Goal: Answer question/provide support: Share knowledge or assist other users

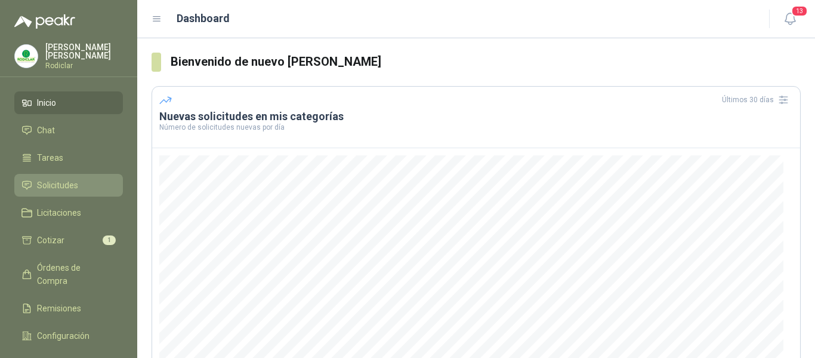
click at [64, 184] on span "Solicitudes" at bounding box center [57, 184] width 41 height 13
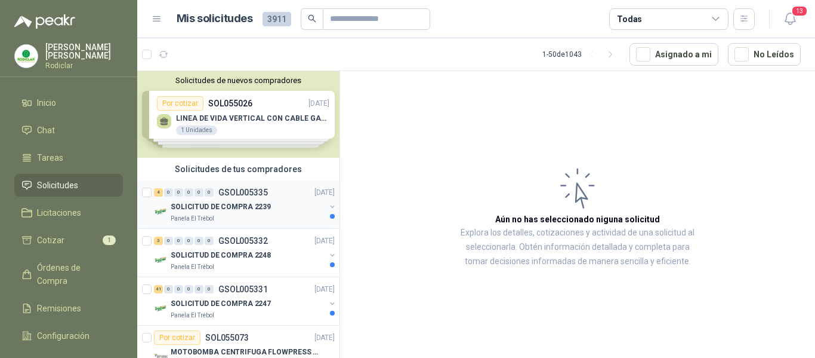
click at [273, 217] on div "Panela El Trébol" at bounding box center [248, 219] width 155 height 10
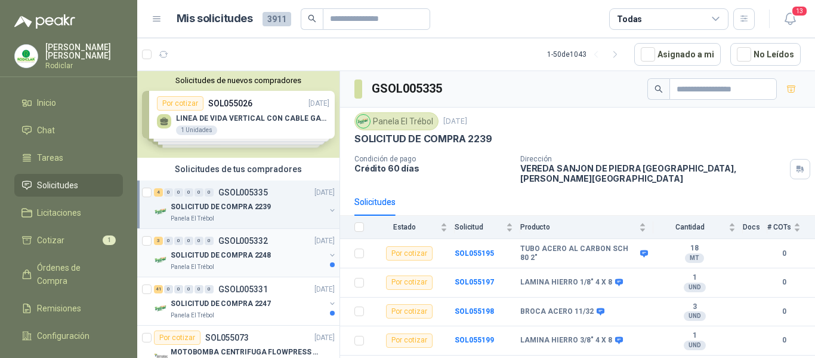
click at [257, 254] on p "SOLICITUD DE COMPRA 2248" at bounding box center [221, 254] width 100 height 11
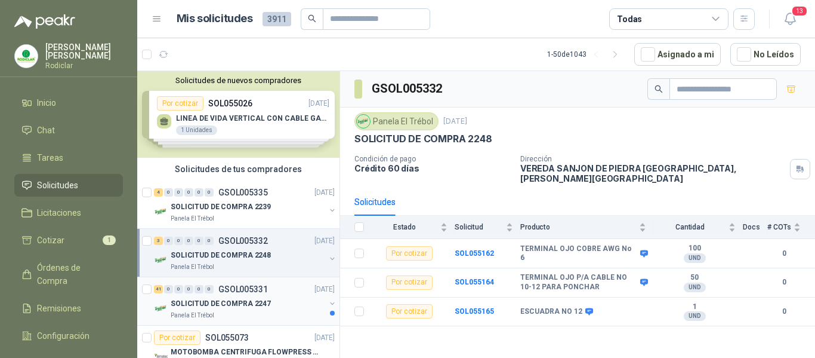
click at [285, 298] on div "SOLICITUD DE COMPRA 2247" at bounding box center [248, 303] width 155 height 14
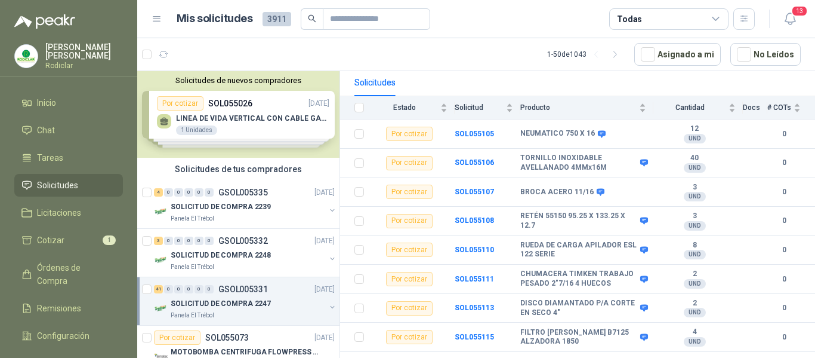
scroll to position [60, 0]
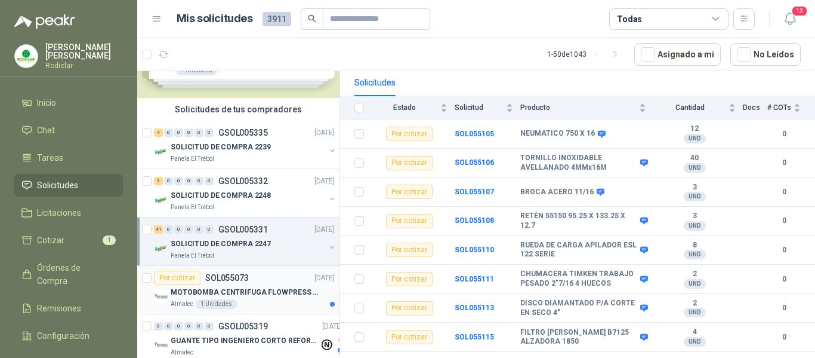
click at [261, 295] on p "MOTOBOMBA CENTRIFUGA FLOWPRESS 1.5HP-220" at bounding box center [245, 291] width 149 height 11
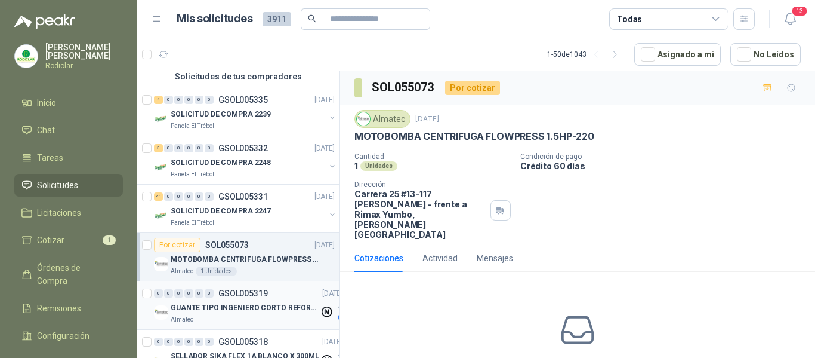
scroll to position [119, 0]
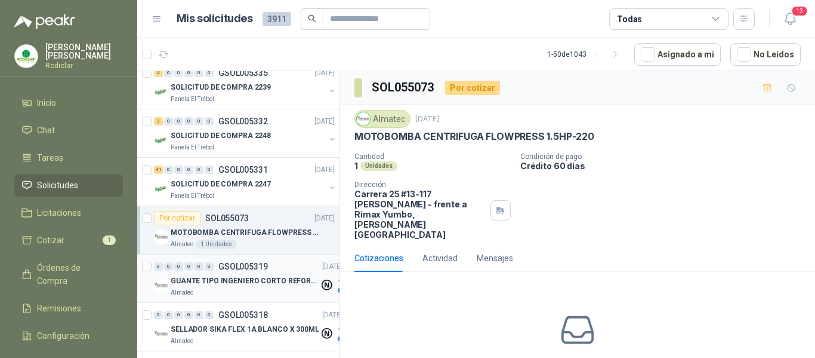
click at [276, 264] on div "0 0 0 0 0 0 GSOL005319 05/09/25" at bounding box center [249, 266] width 191 height 14
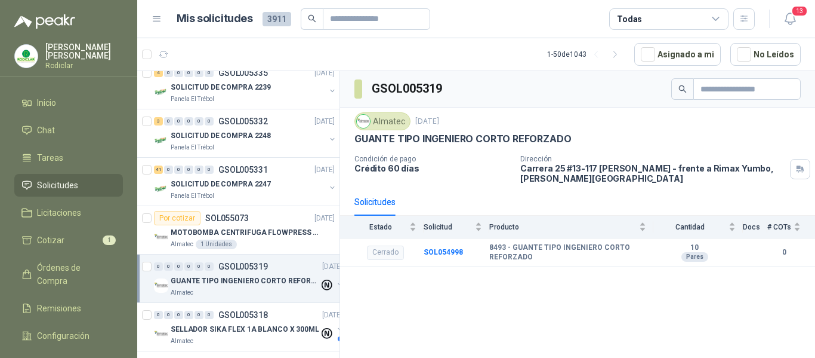
scroll to position [179, 0]
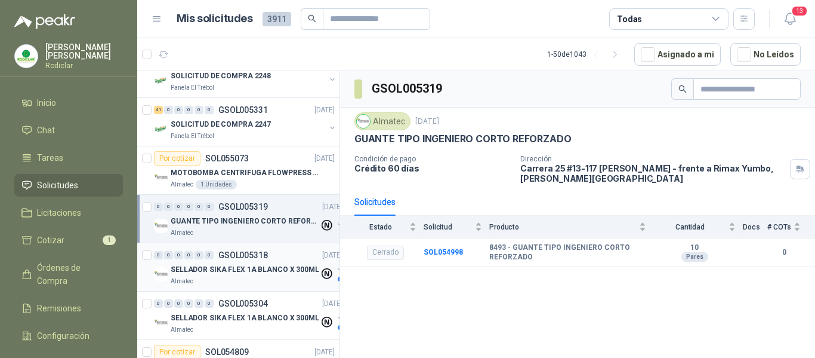
click at [275, 260] on div "0 0 0 0 0 0 GSOL005318 05/09/25" at bounding box center [249, 255] width 191 height 14
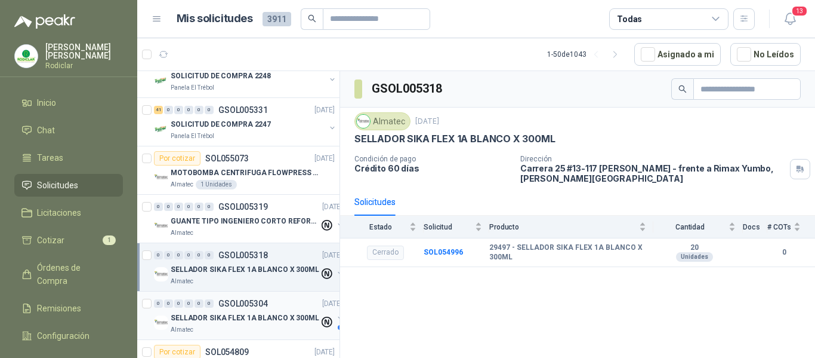
click at [282, 299] on div "0 0 0 0 0 0 GSOL005304 04/09/25" at bounding box center [249, 303] width 191 height 14
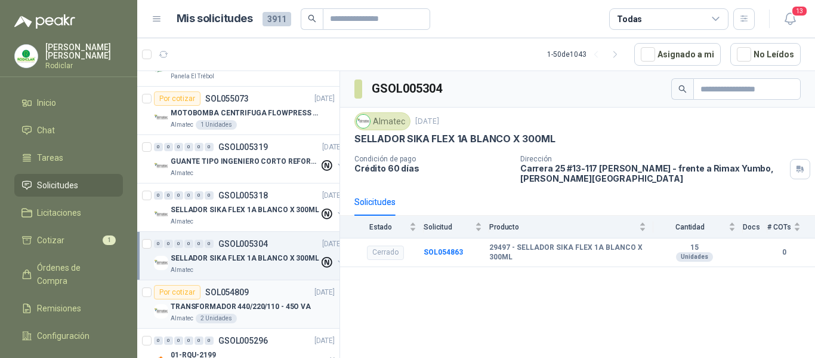
click at [281, 295] on div "Por cotizar SOL054809 04/09/25" at bounding box center [244, 292] width 181 height 14
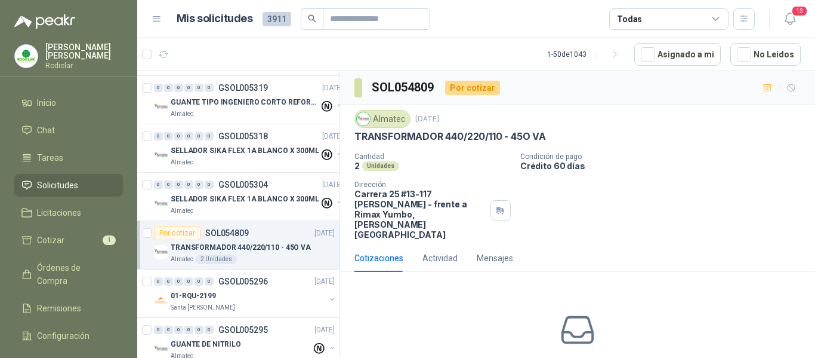
scroll to position [298, 0]
click at [281, 295] on div "01-RQU-2199" at bounding box center [248, 295] width 155 height 14
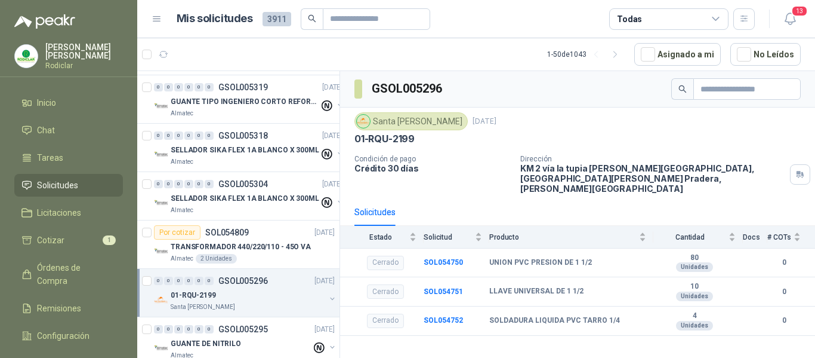
scroll to position [358, 0]
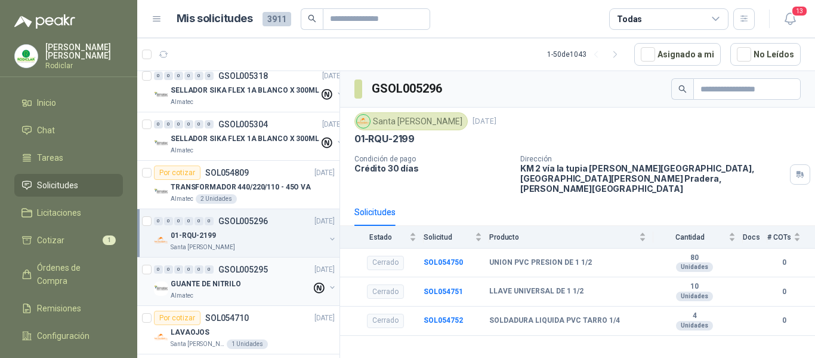
click at [280, 291] on div "Almatec" at bounding box center [241, 296] width 141 height 10
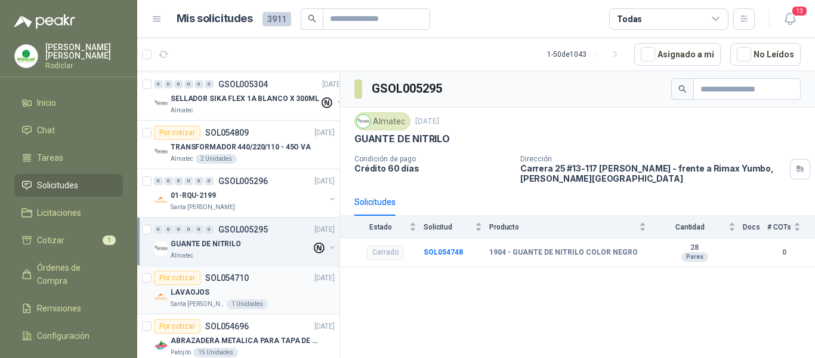
scroll to position [418, 0]
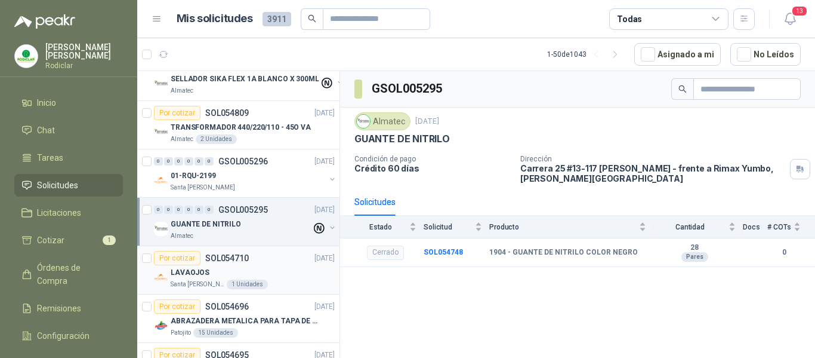
click at [275, 269] on div "LAVAOJOS" at bounding box center [253, 272] width 164 height 14
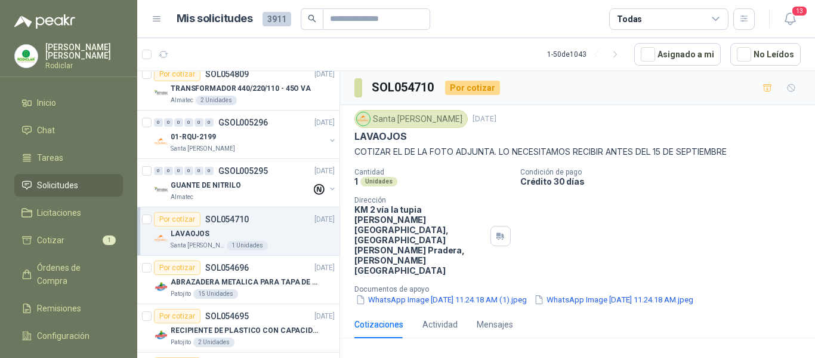
scroll to position [477, 0]
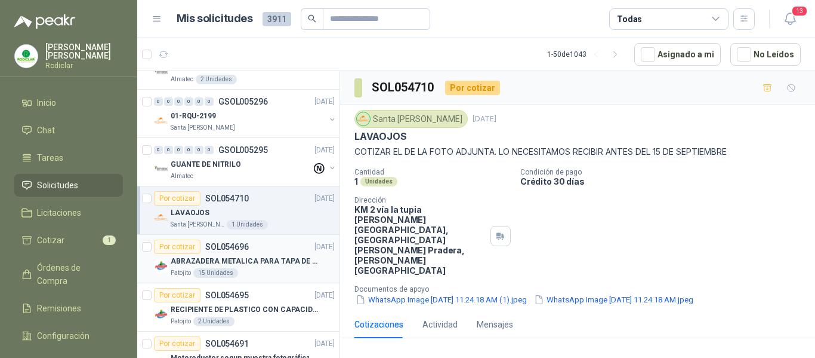
click at [289, 266] on p "ABRAZADERA METALICA PARA TAPA DE TAMBOR DE PLASTICO DE 50 LT" at bounding box center [245, 260] width 149 height 11
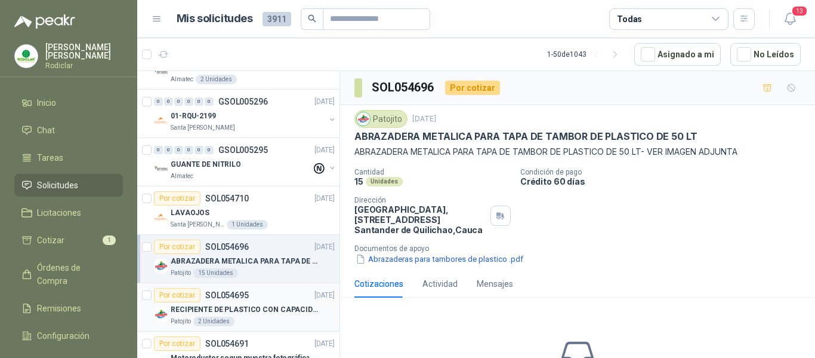
click at [271, 297] on div "Por cotizar SOL054695 03/09/25" at bounding box center [244, 295] width 181 height 14
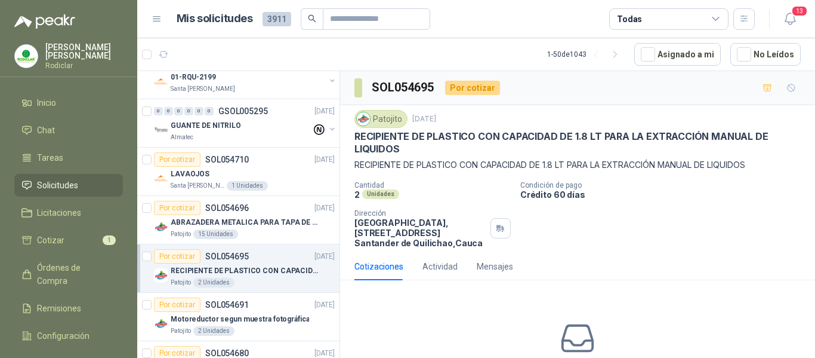
scroll to position [537, 0]
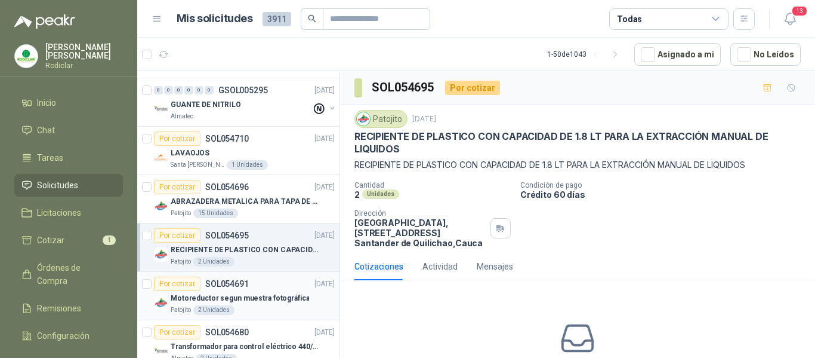
click at [263, 307] on div "Patojito 2 Unidades" at bounding box center [253, 310] width 164 height 10
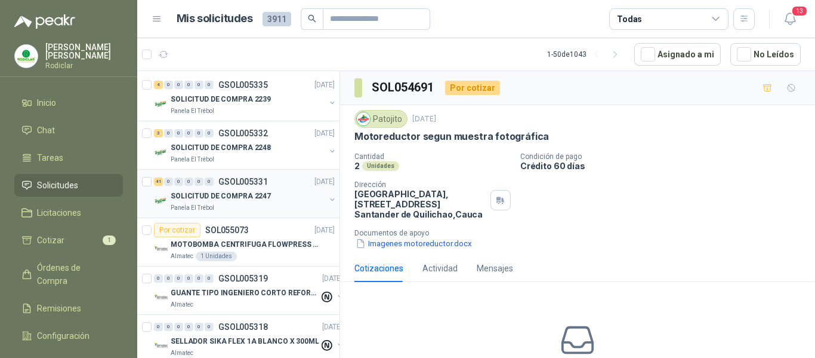
scroll to position [119, 0]
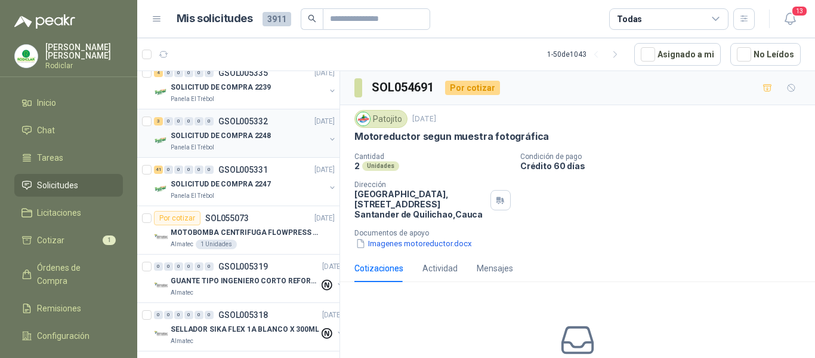
click at [269, 136] on div "SOLICITUD DE COMPRA 2248" at bounding box center [248, 135] width 155 height 14
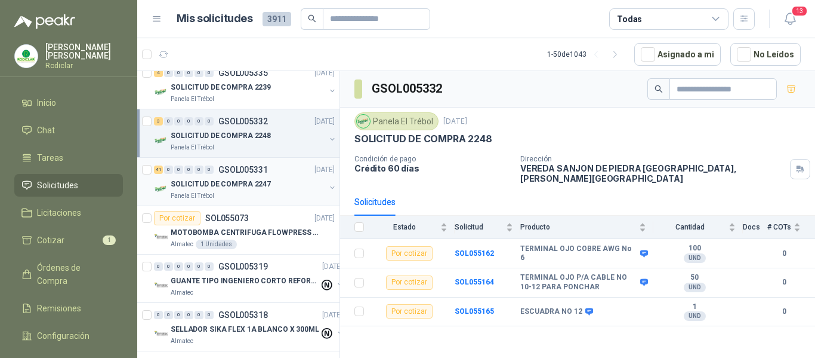
click at [276, 194] on div "Panela El Trébol" at bounding box center [248, 196] width 155 height 10
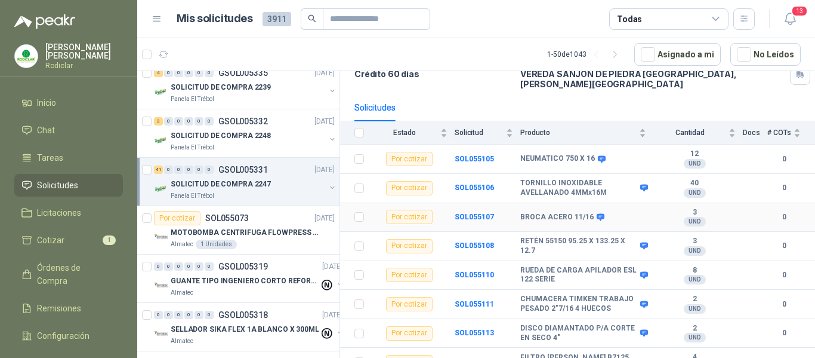
scroll to position [119, 0]
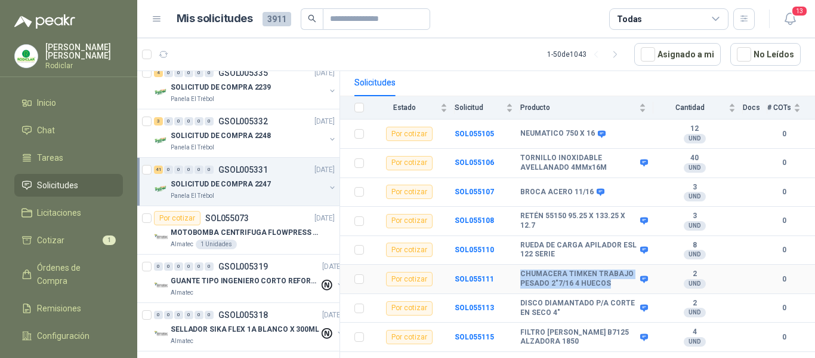
drag, startPoint x: 521, startPoint y: 265, endPoint x: 606, endPoint y: 276, distance: 86.0
click at [606, 276] on b "CHUMACERA TIMKEN TRABAJO PESADO 2"7/16 4 HUECOS" at bounding box center [578, 278] width 117 height 19
copy b "CHUMACERA TIMKEN TRABAJO PESADO 2"7/16 4 HUECOS"
click at [469, 275] on b "SOL055111" at bounding box center [474, 279] width 39 height 8
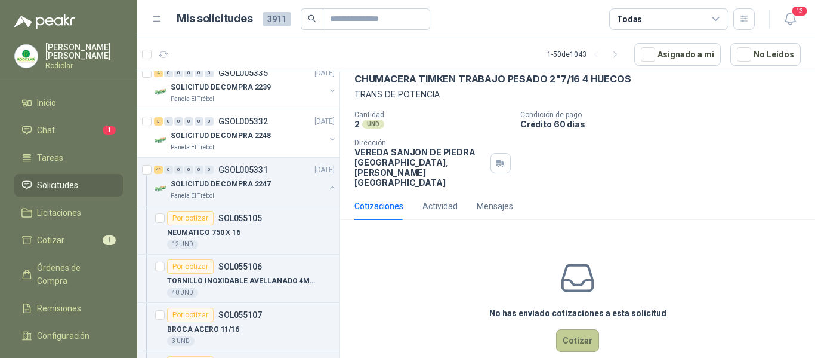
click at [576, 329] on button "Cotizar" at bounding box center [577, 340] width 43 height 23
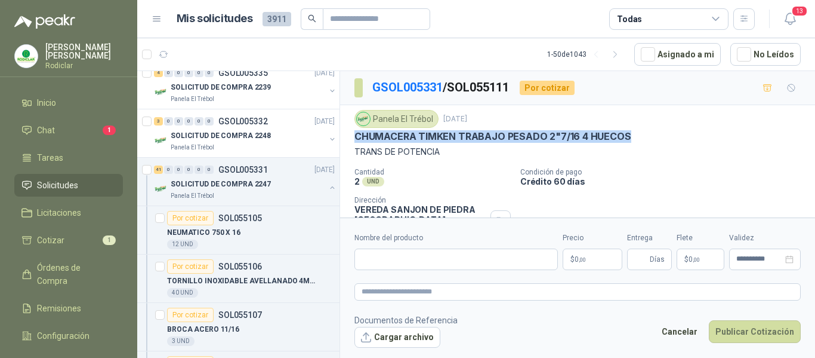
drag, startPoint x: 356, startPoint y: 135, endPoint x: 630, endPoint y: 138, distance: 274.0
click at [630, 138] on div "CHUMACERA TIMKEN TRABAJO PESADO 2"7/16 4 HUECOS" at bounding box center [578, 136] width 446 height 13
copy p "CHUMACERA TIMKEN TRABAJO PESADO 2"7/16 4 HUECOS"
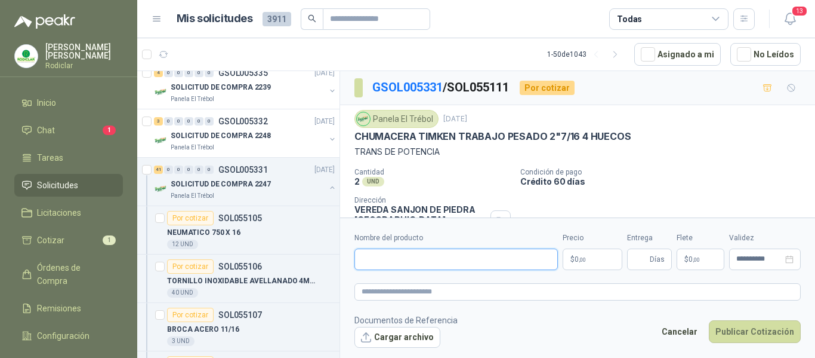
click at [395, 258] on input "Nombre del producto" at bounding box center [457, 258] width 204 height 21
paste input "**********"
type input "**********"
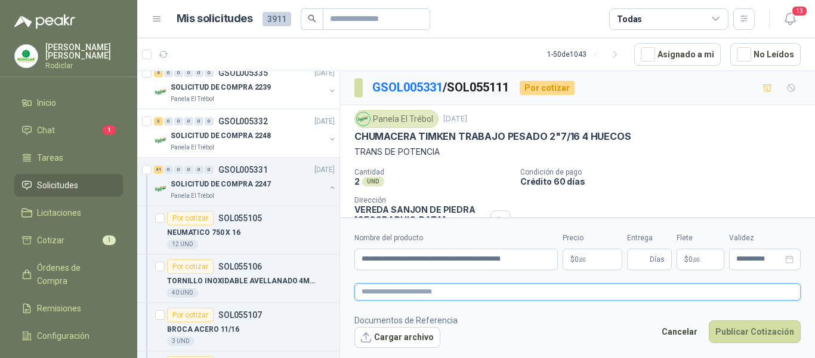
click at [405, 292] on textarea at bounding box center [578, 291] width 446 height 17
paste textarea "**********"
type textarea "**********"
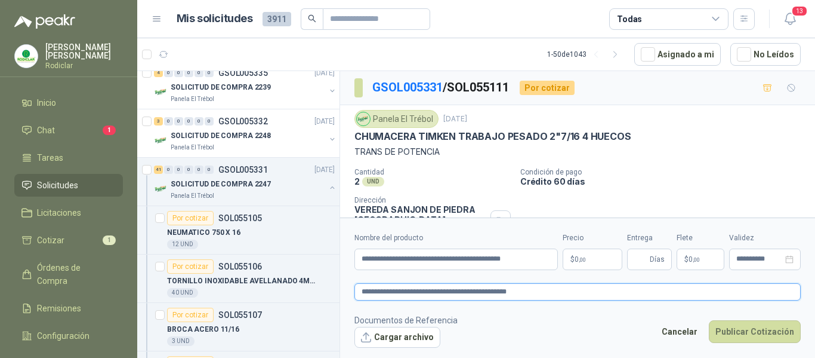
type textarea "**********"
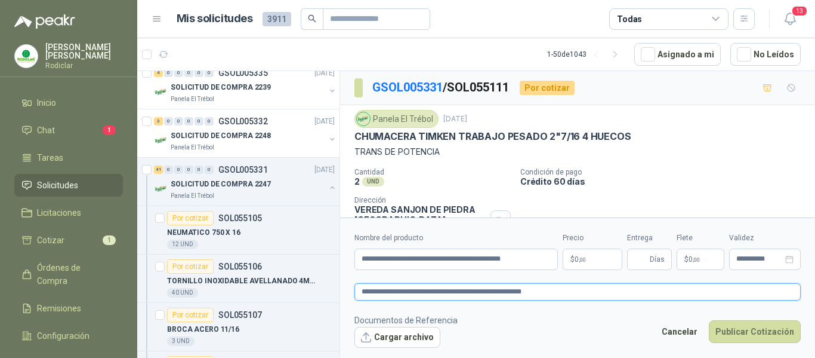
type textarea "**********"
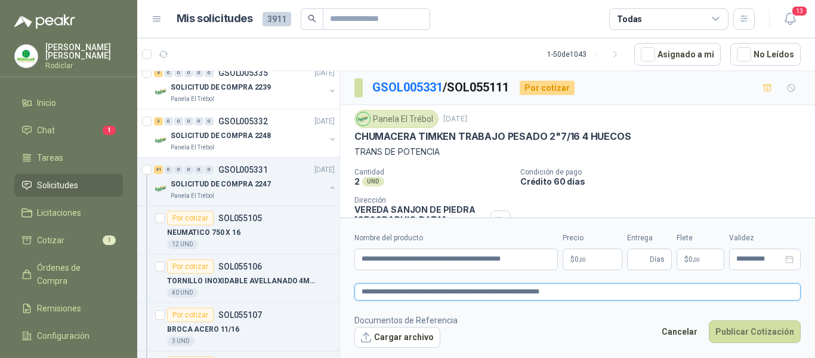
type textarea "**********"
click at [580, 260] on span ",00" at bounding box center [582, 259] width 7 height 7
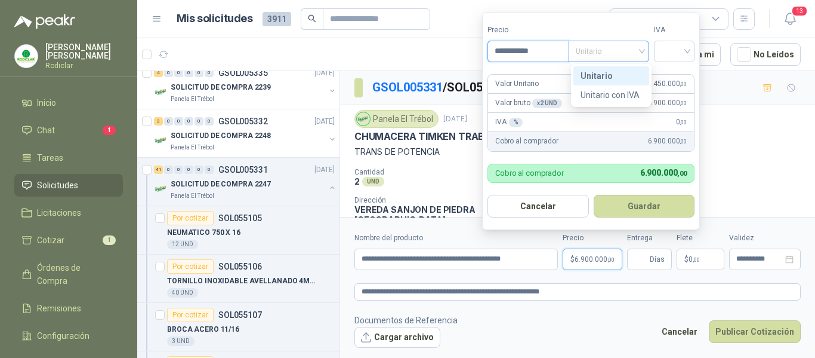
click at [624, 51] on span "Unitario" at bounding box center [609, 51] width 66 height 18
type input "**********"
drag, startPoint x: 609, startPoint y: 72, endPoint x: 642, endPoint y: 60, distance: 35.3
click at [608, 72] on div "Unitario" at bounding box center [611, 75] width 61 height 13
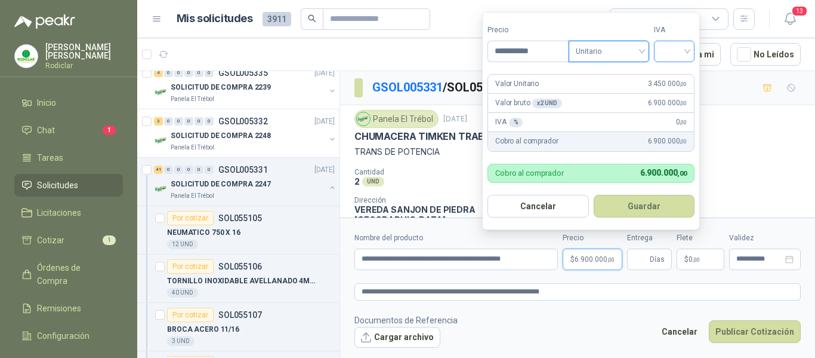
click at [665, 52] on input "search" at bounding box center [674, 50] width 26 height 18
click at [671, 76] on div "19%" at bounding box center [677, 75] width 22 height 13
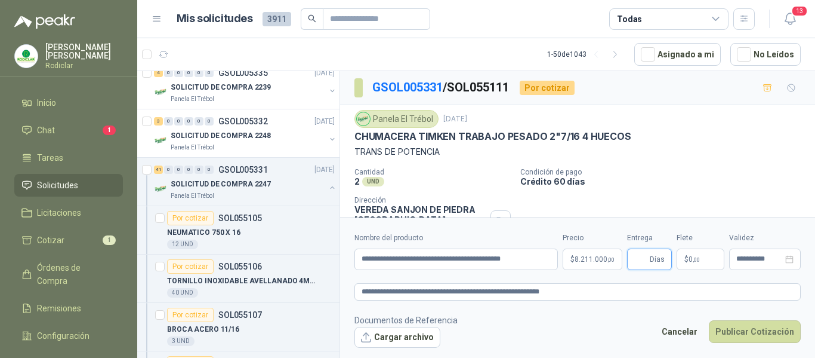
click at [646, 263] on input "Entrega" at bounding box center [640, 259] width 13 height 20
type input "*"
click at [751, 331] on button "Publicar Cotización" at bounding box center [755, 331] width 92 height 23
click at [737, 21] on icon "close-circle" at bounding box center [736, 22] width 10 height 10
click at [403, 341] on button "Cargar archivo" at bounding box center [398, 336] width 86 height 21
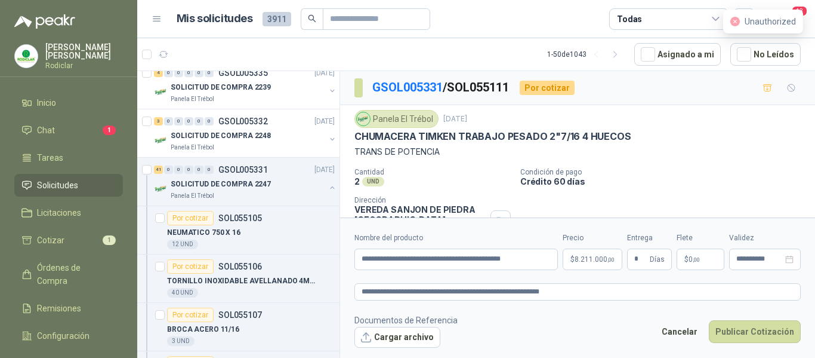
click at [57, 182] on span "Solicitudes" at bounding box center [57, 184] width 41 height 13
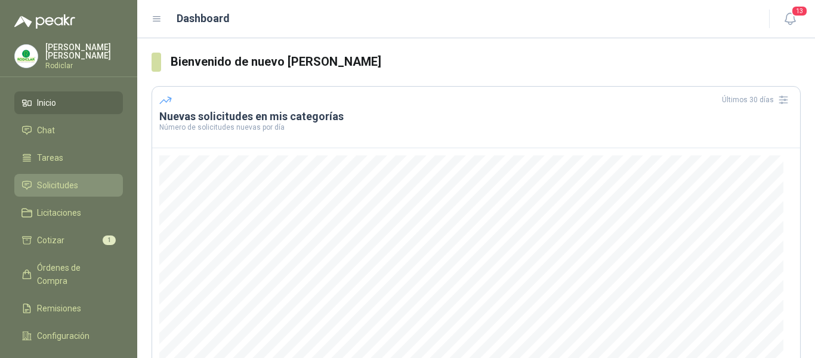
click at [50, 180] on span "Solicitudes" at bounding box center [57, 184] width 41 height 13
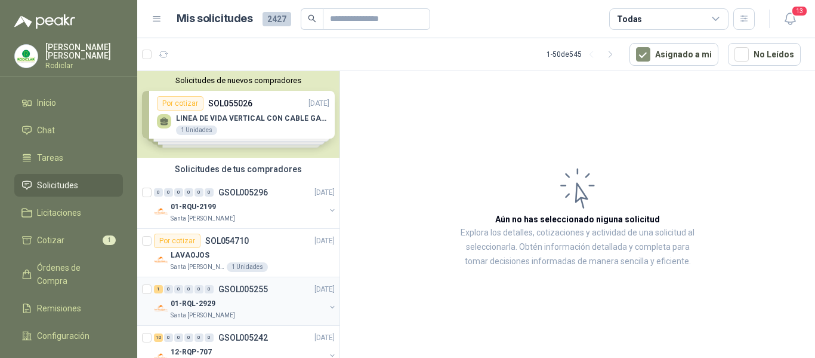
scroll to position [60, 0]
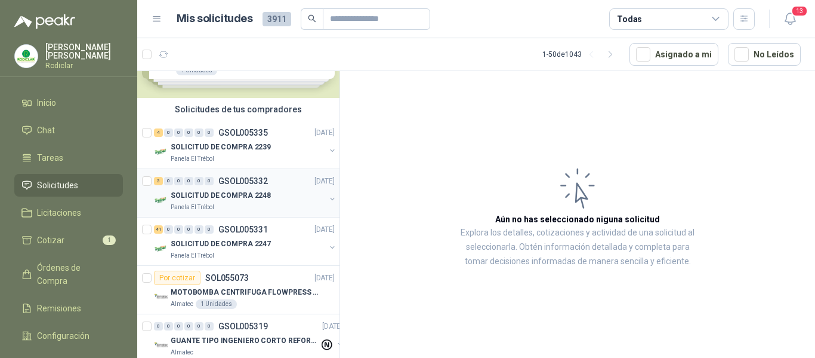
click at [265, 196] on p "SOLICITUD DE COMPRA 2248" at bounding box center [221, 195] width 100 height 11
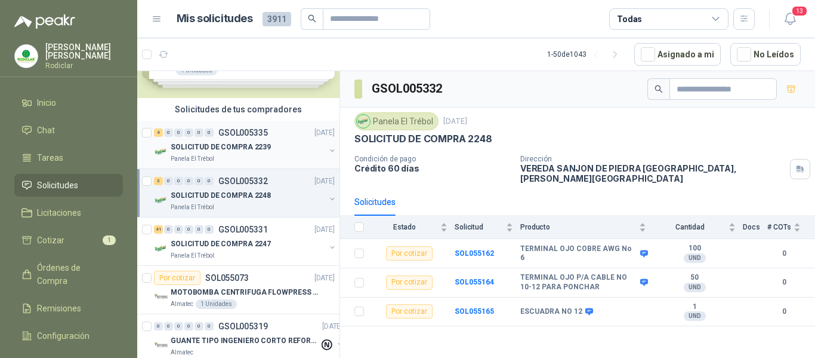
click at [263, 157] on div "Panela El Trébol" at bounding box center [248, 159] width 155 height 10
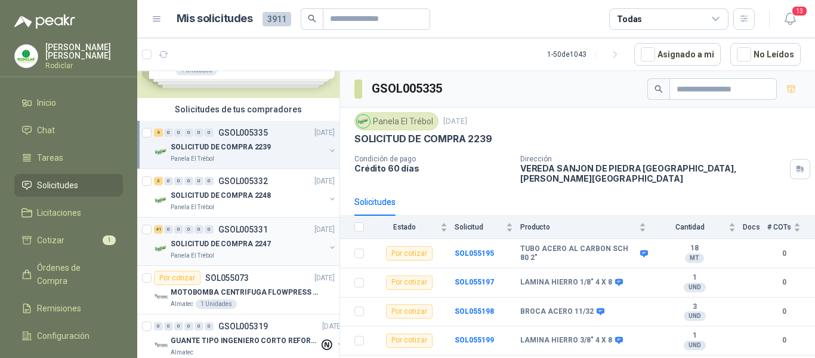
click at [273, 254] on div "Panela El Trébol" at bounding box center [248, 256] width 155 height 10
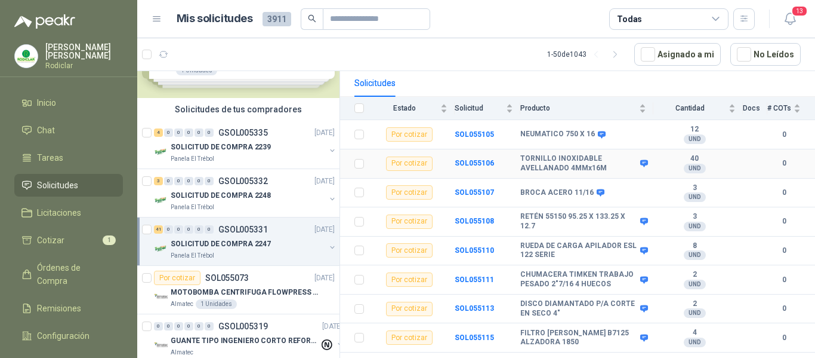
scroll to position [119, 0]
click at [476, 275] on td "SOL055111" at bounding box center [488, 278] width 66 height 29
click at [473, 275] on b "SOL055111" at bounding box center [474, 279] width 39 height 8
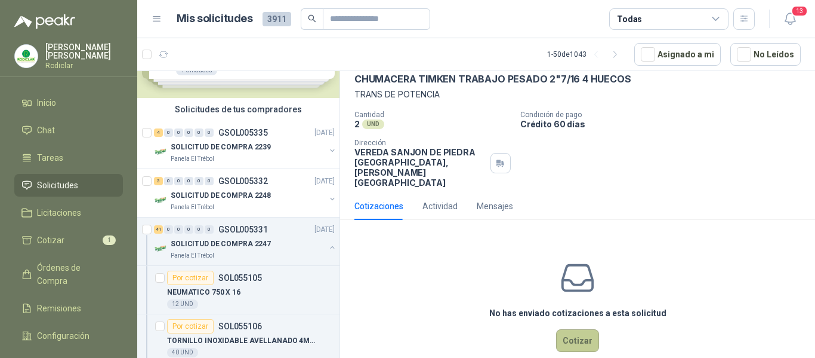
click at [581, 329] on button "Cotizar" at bounding box center [577, 340] width 43 height 23
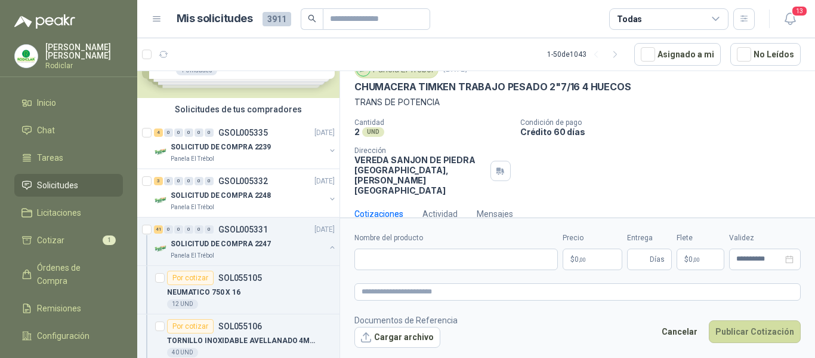
scroll to position [49, 0]
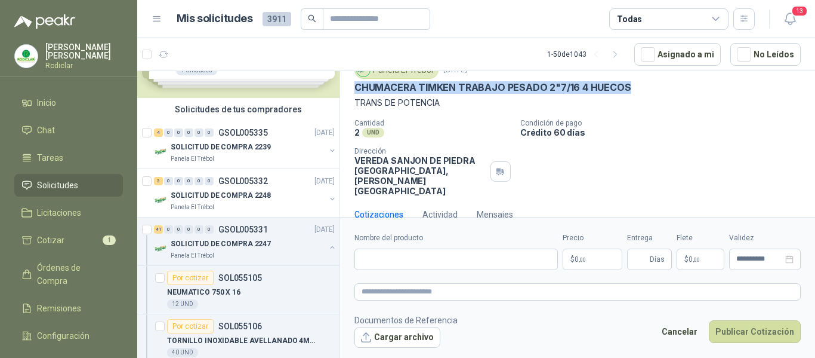
drag, startPoint x: 381, startPoint y: 88, endPoint x: 630, endPoint y: 88, distance: 248.9
click at [630, 88] on div "CHUMACERA TIMKEN TRABAJO PESADO 2"7/16 4 HUECOS" at bounding box center [578, 87] width 446 height 13
copy p "CHUMACERA TIMKEN TRABAJO PESADO 2"7/16 4 HUECOS"
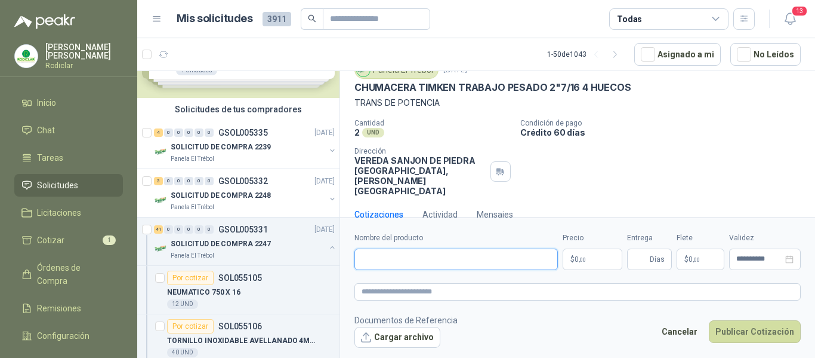
click at [397, 259] on input "Nombre del producto" at bounding box center [457, 258] width 204 height 21
paste input "**********"
type input "**********"
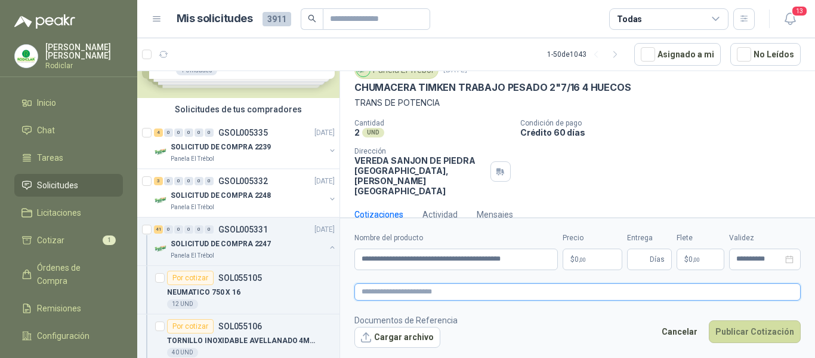
click at [400, 292] on textarea at bounding box center [578, 291] width 446 height 17
paste textarea "**********"
type textarea "**********"
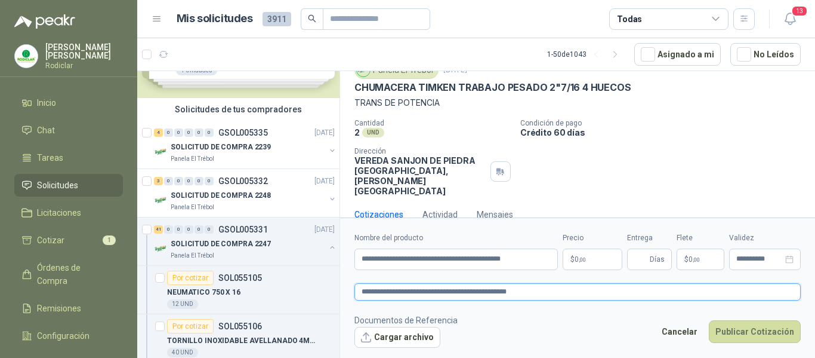
type textarea "**********"
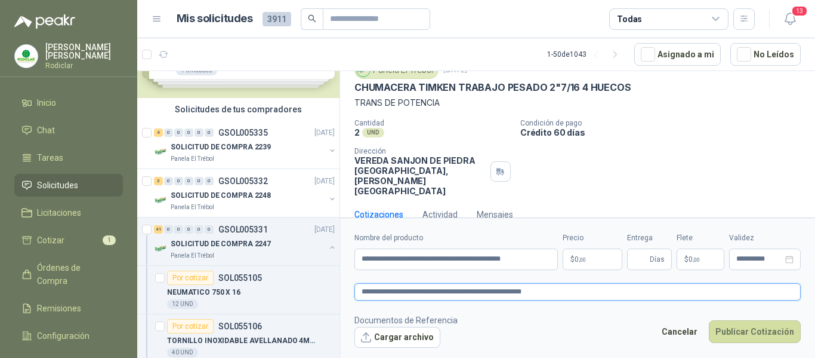
type textarea "**********"
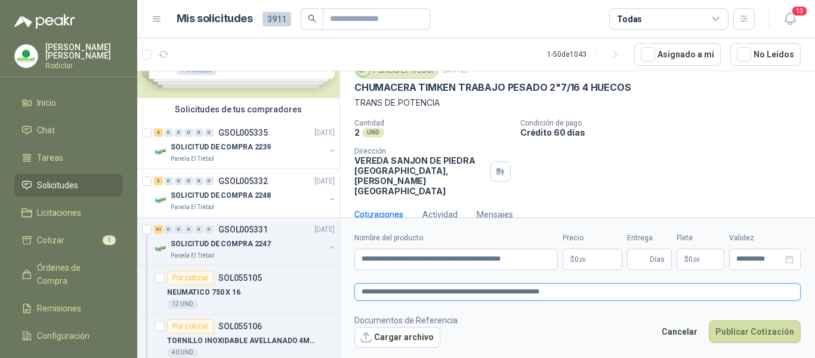
type textarea "**********"
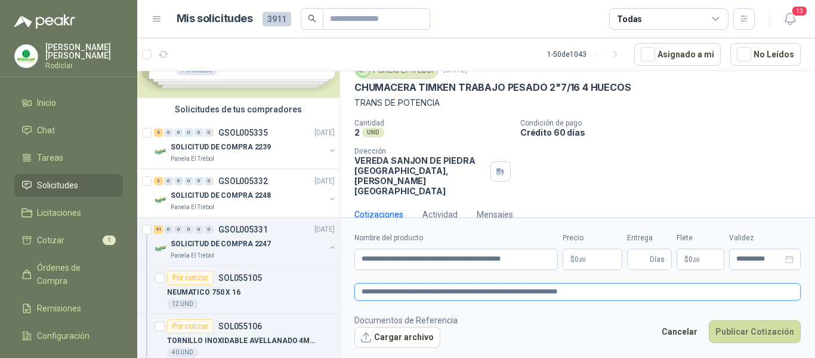
type textarea "**********"
click at [581, 261] on span ",00" at bounding box center [582, 259] width 7 height 7
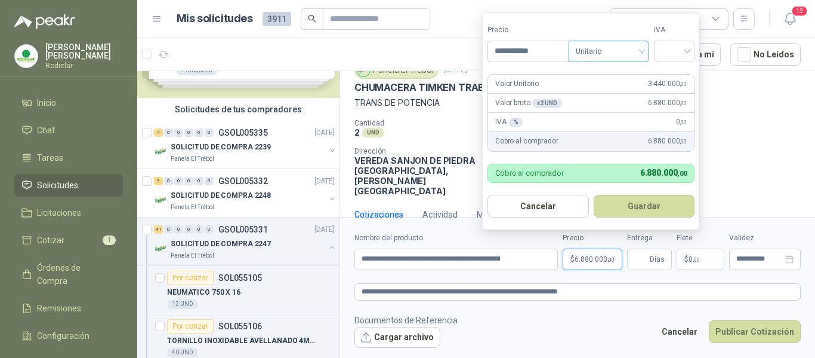
click at [617, 50] on span "Unitario" at bounding box center [609, 51] width 66 height 18
type input "**********"
click at [610, 75] on div "Unitario" at bounding box center [611, 75] width 61 height 13
click at [671, 53] on input "search" at bounding box center [674, 50] width 26 height 18
click at [672, 74] on div "19%" at bounding box center [677, 75] width 22 height 13
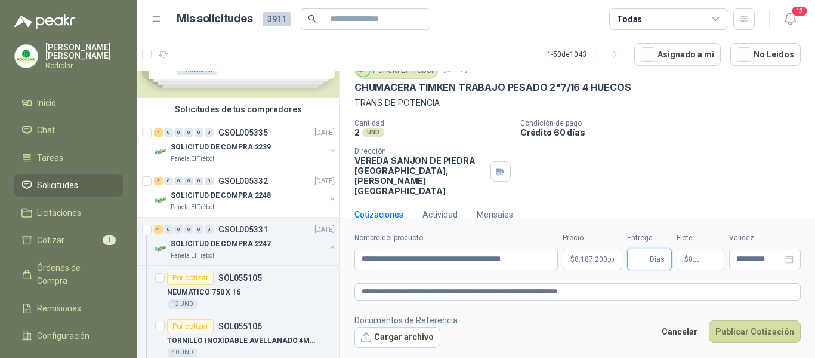
click at [648, 261] on input "Entrega" at bounding box center [640, 259] width 13 height 20
type input "*"
click at [400, 338] on button "Cargar archivo" at bounding box center [398, 336] width 86 height 21
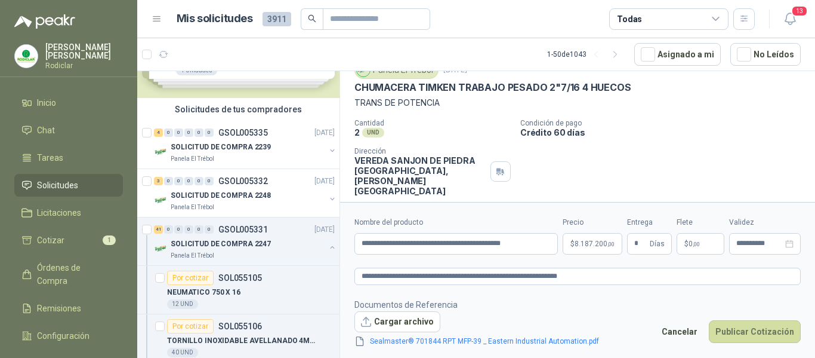
scroll to position [57, 0]
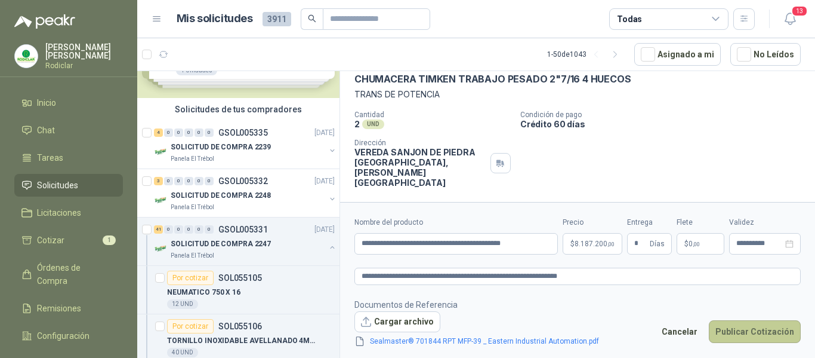
click at [751, 332] on button "Publicar Cotización" at bounding box center [755, 331] width 92 height 23
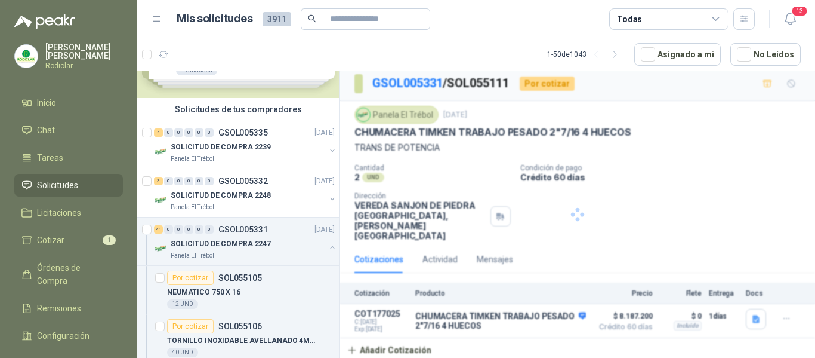
scroll to position [0, 0]
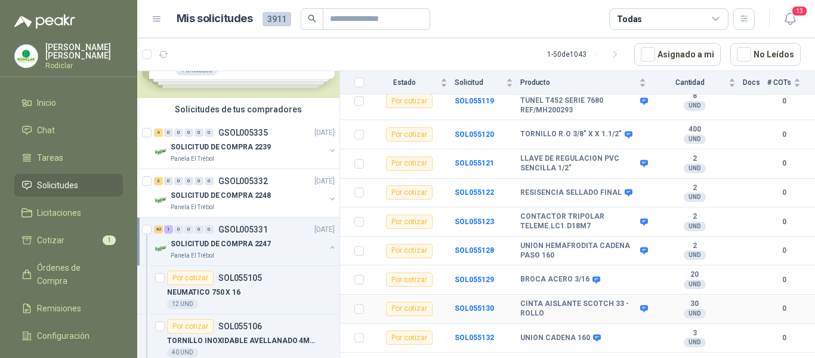
scroll to position [477, 0]
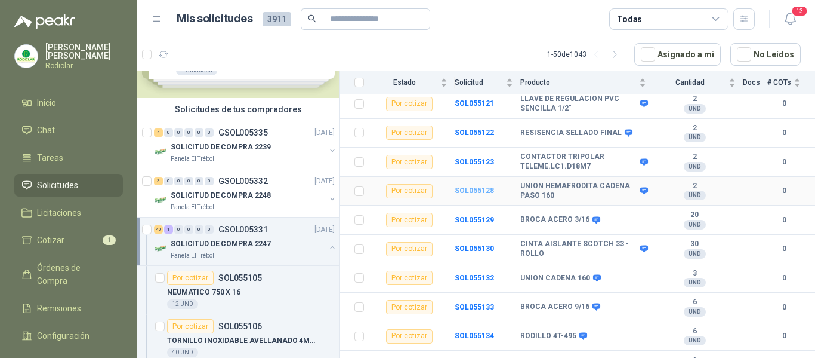
click at [475, 186] on b "SOL055128" at bounding box center [474, 190] width 39 height 8
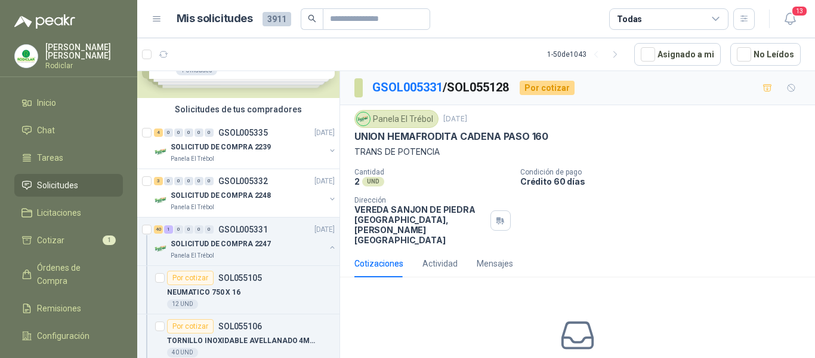
scroll to position [57, 0]
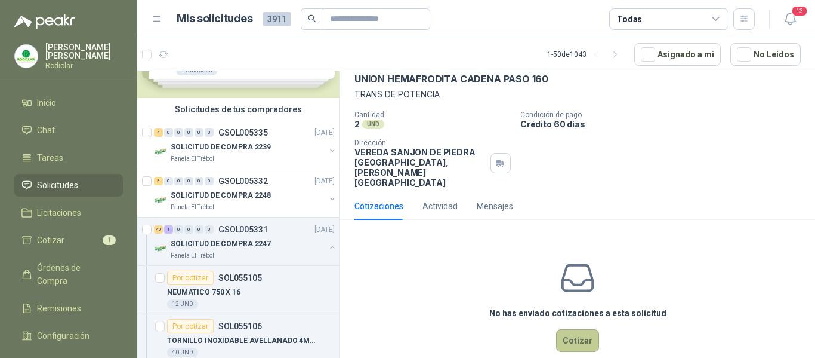
click at [582, 329] on button "Cotizar" at bounding box center [577, 340] width 43 height 23
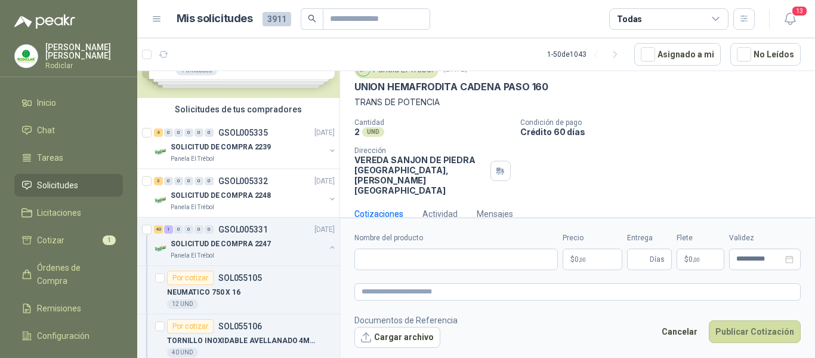
scroll to position [49, 0]
drag, startPoint x: 355, startPoint y: 85, endPoint x: 550, endPoint y: 93, distance: 194.7
click at [550, 93] on div "UNION HEMAFRODITA CADENA PASO 160" at bounding box center [578, 87] width 446 height 13
copy p "UNION HEMAFRODITA CADENA PASO 160"
click at [420, 263] on input "Nombre del producto" at bounding box center [457, 258] width 204 height 21
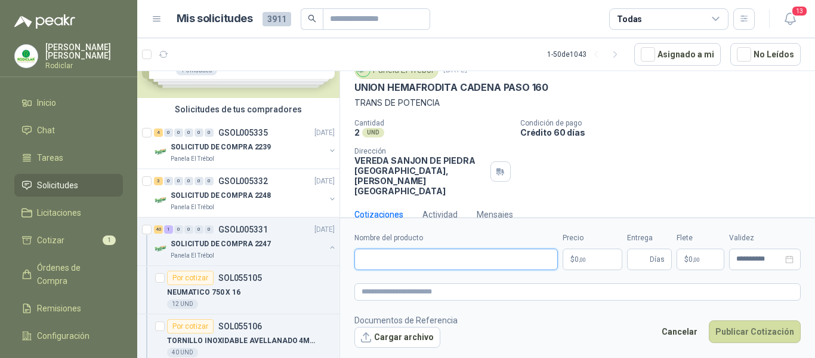
paste input "**********"
type input "**********"
click at [408, 291] on textarea at bounding box center [578, 291] width 446 height 17
paste textarea "**********"
type textarea "**********"
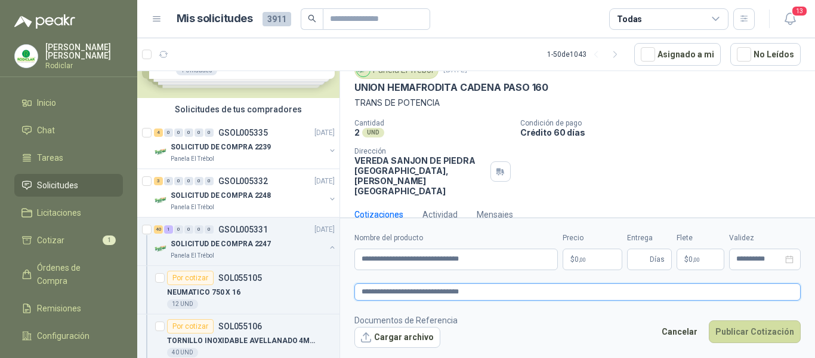
type textarea "**********"
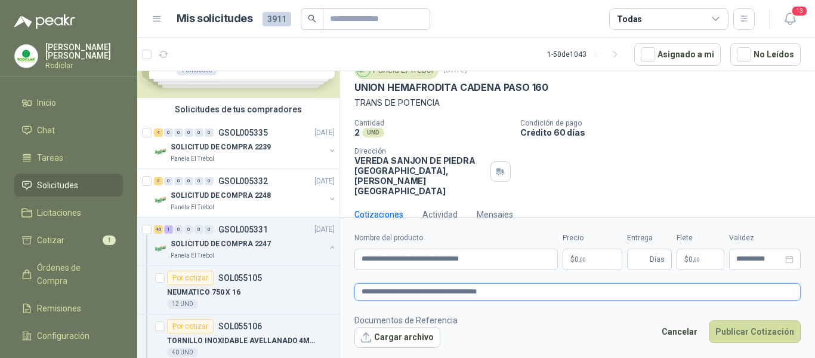
type textarea "**********"
click at [593, 261] on p "$ 0 ,00" at bounding box center [593, 258] width 60 height 21
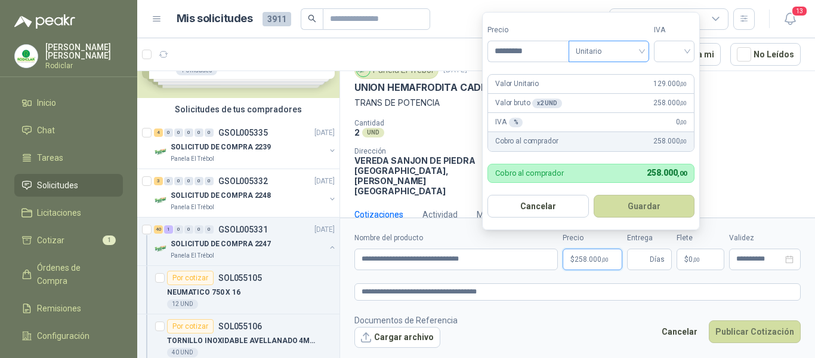
click at [632, 54] on span "Unitario" at bounding box center [609, 51] width 66 height 18
type input "*********"
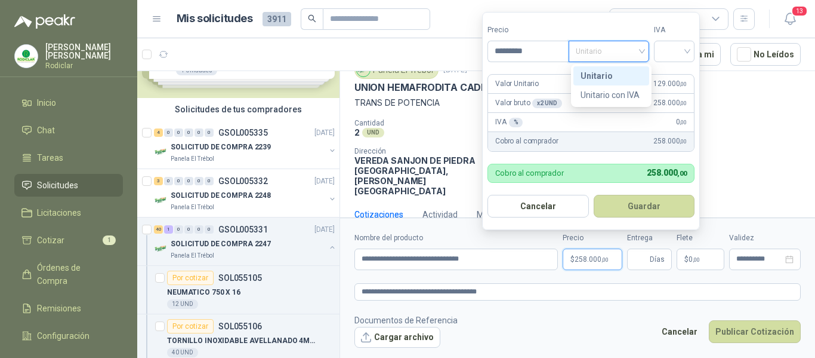
click at [608, 73] on div "Unitario" at bounding box center [611, 75] width 61 height 13
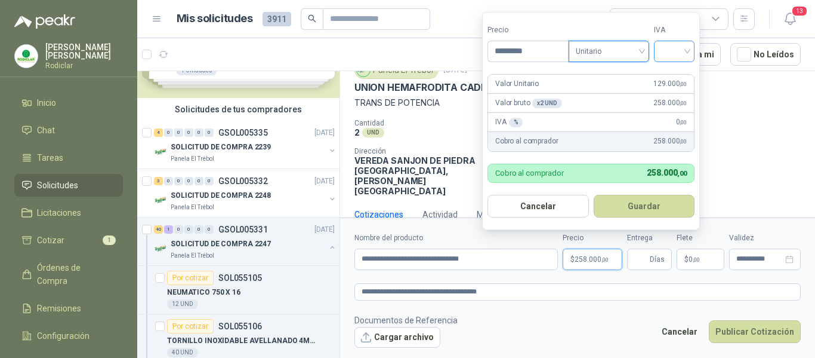
click at [675, 54] on input "search" at bounding box center [674, 50] width 26 height 18
click at [668, 79] on div "19%" at bounding box center [677, 75] width 22 height 13
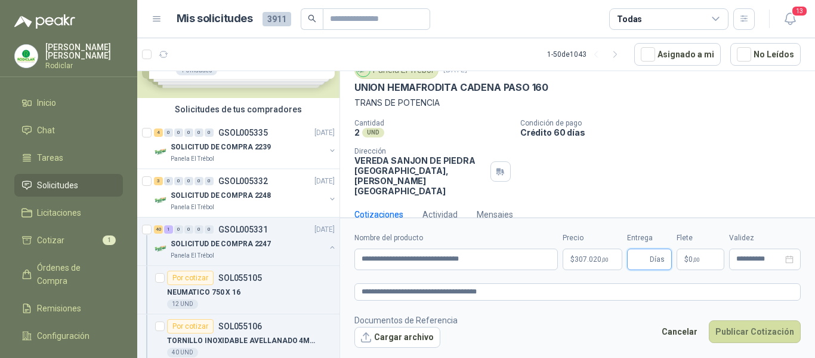
click at [647, 258] on input "Entrega" at bounding box center [640, 259] width 13 height 20
type input "*"
click at [750, 334] on button "Publicar Cotización" at bounding box center [755, 331] width 92 height 23
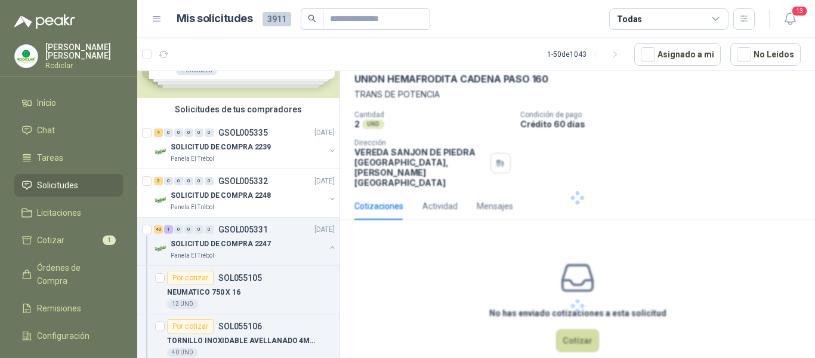
scroll to position [0, 0]
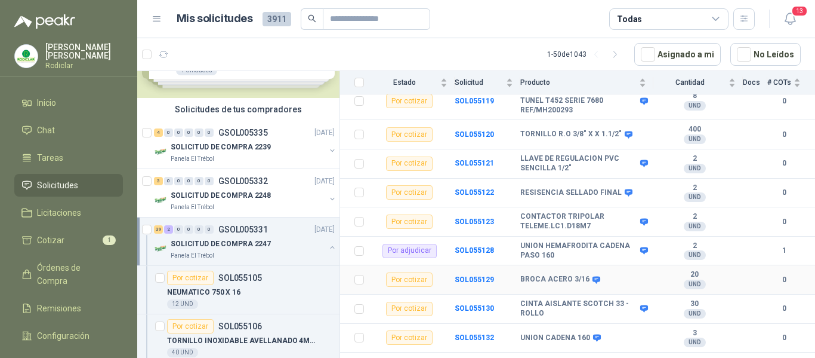
scroll to position [477, 0]
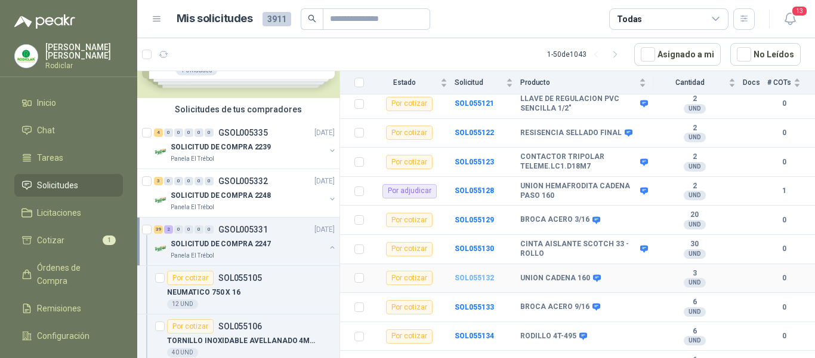
click at [465, 273] on b "SOL055132" at bounding box center [474, 277] width 39 height 8
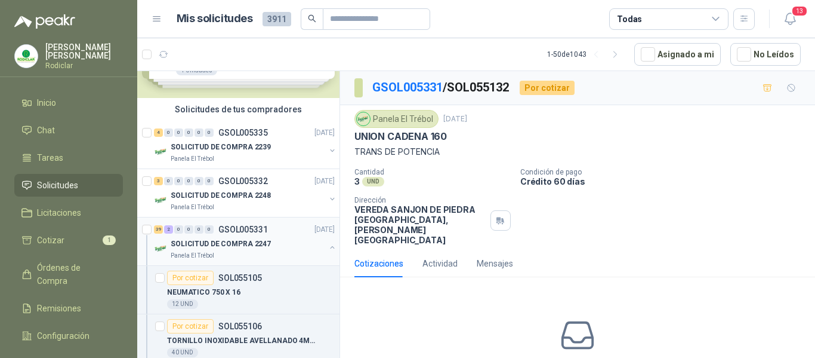
click at [256, 248] on p "SOLICITUD DE COMPRA 2247" at bounding box center [221, 243] width 100 height 11
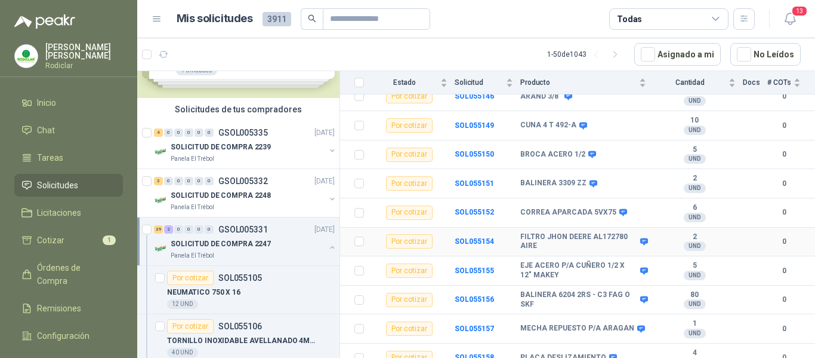
scroll to position [1086, 0]
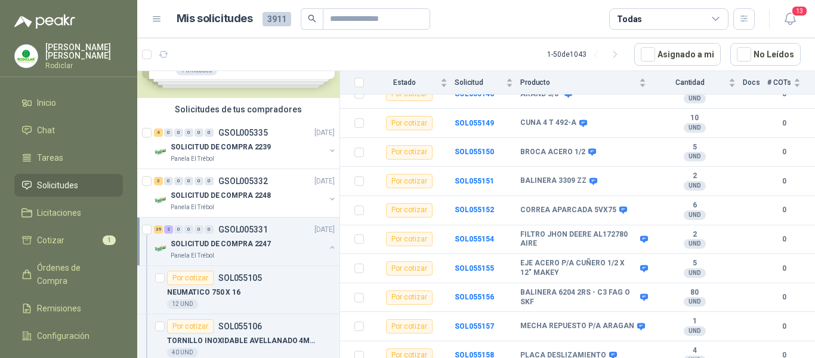
click at [74, 186] on span "Solicitudes" at bounding box center [57, 184] width 41 height 13
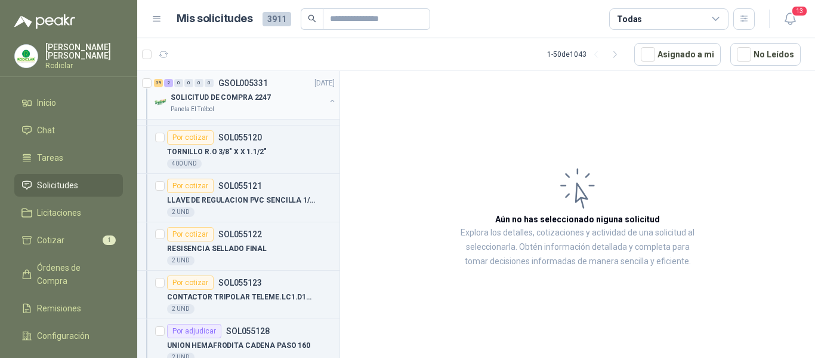
scroll to position [836, 0]
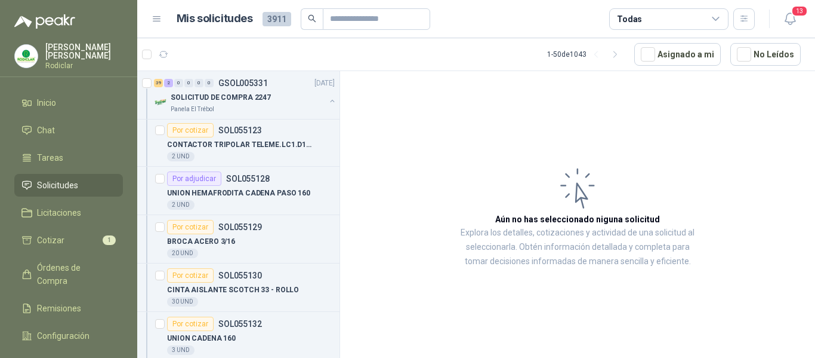
click at [48, 183] on span "Solicitudes" at bounding box center [57, 184] width 41 height 13
click at [56, 187] on span "Solicitudes" at bounding box center [57, 184] width 41 height 13
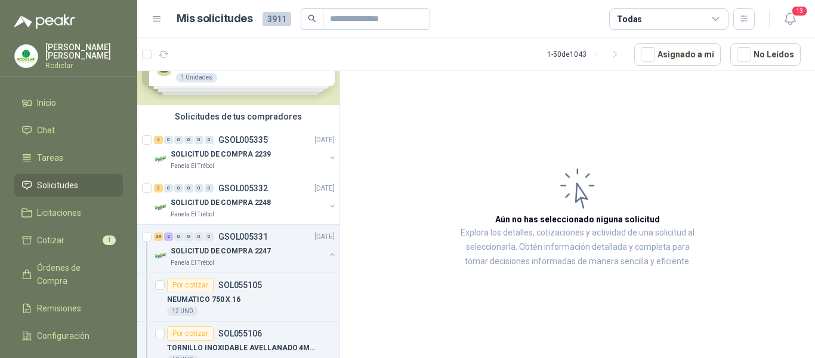
scroll to position [0, 0]
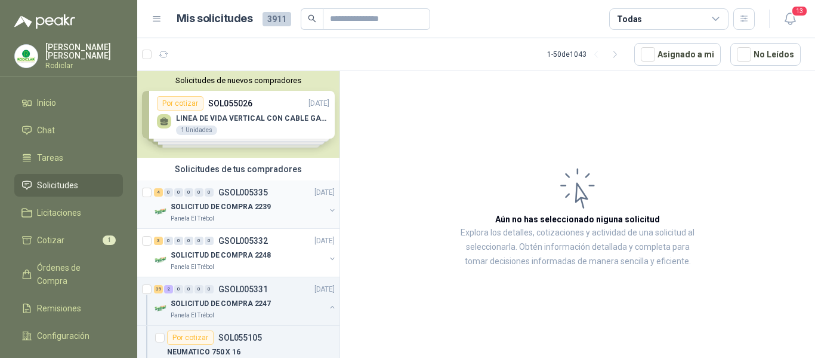
click at [236, 214] on div "Panela El Trébol" at bounding box center [248, 219] width 155 height 10
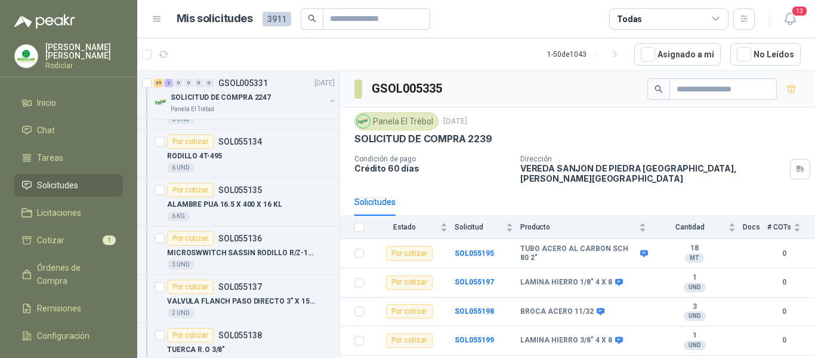
scroll to position [1134, 0]
